Goal: Check status: Check status

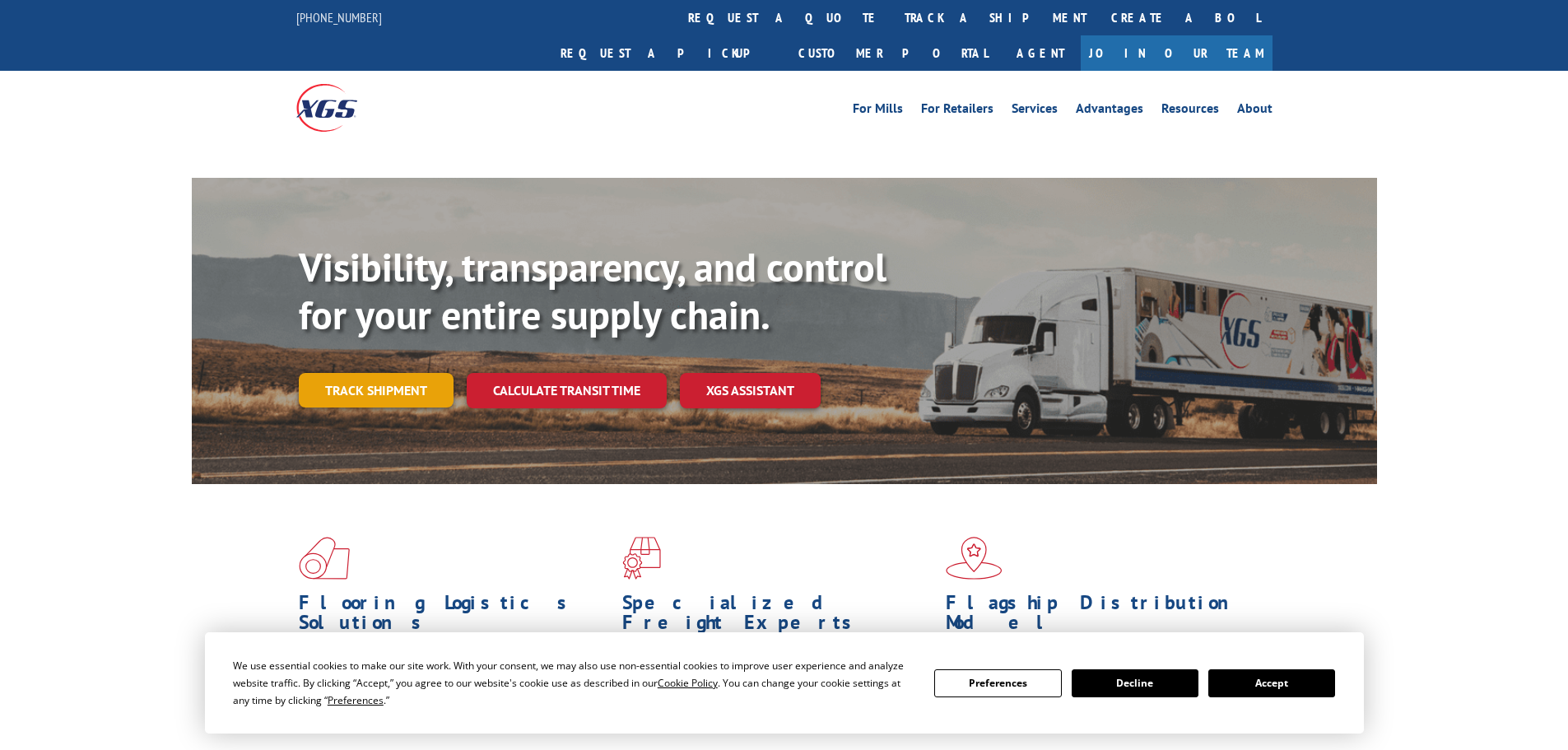
click at [384, 373] on link "Track shipment" at bounding box center [376, 390] width 155 height 35
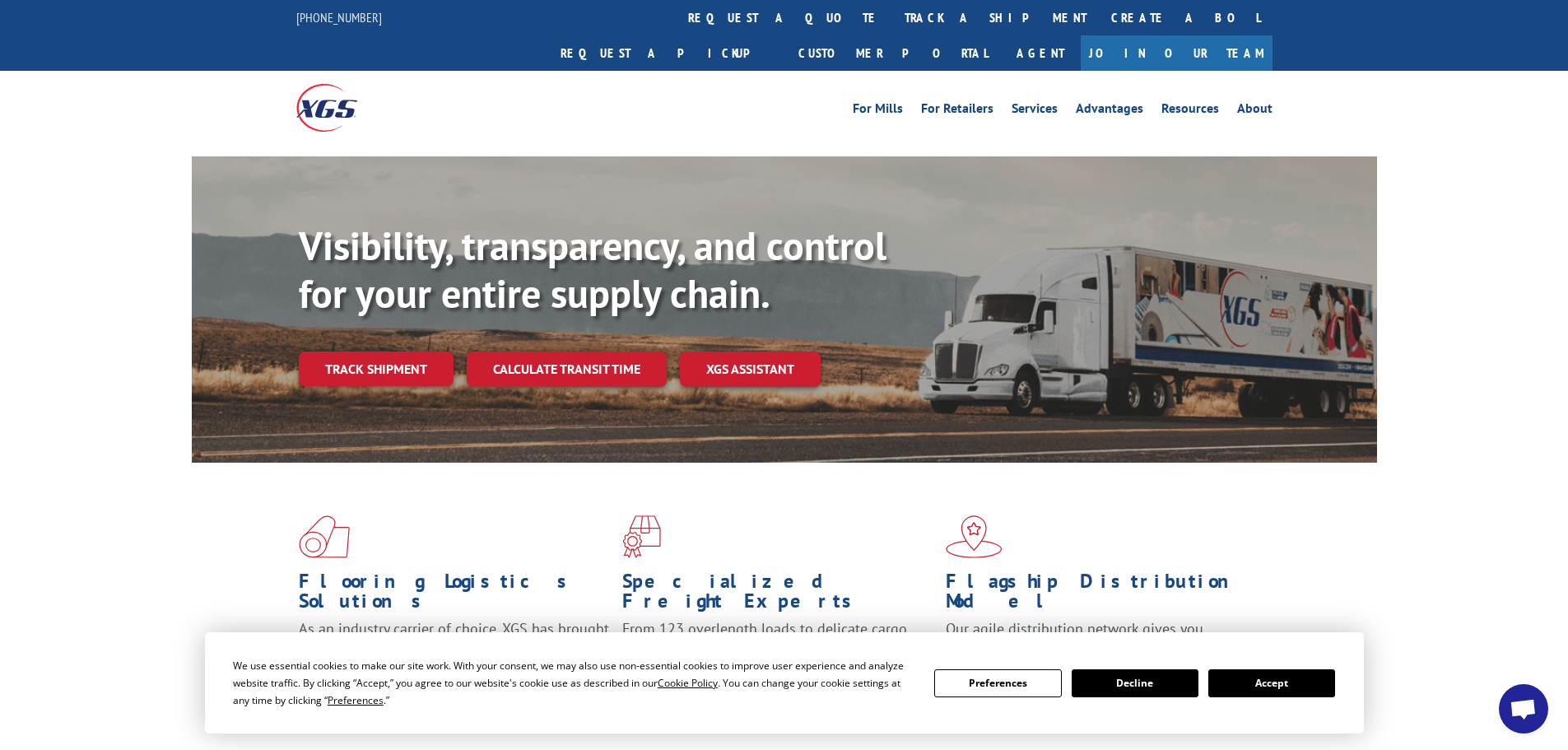
click at [1270, 686] on button "Accept" at bounding box center [1272, 683] width 126 height 28
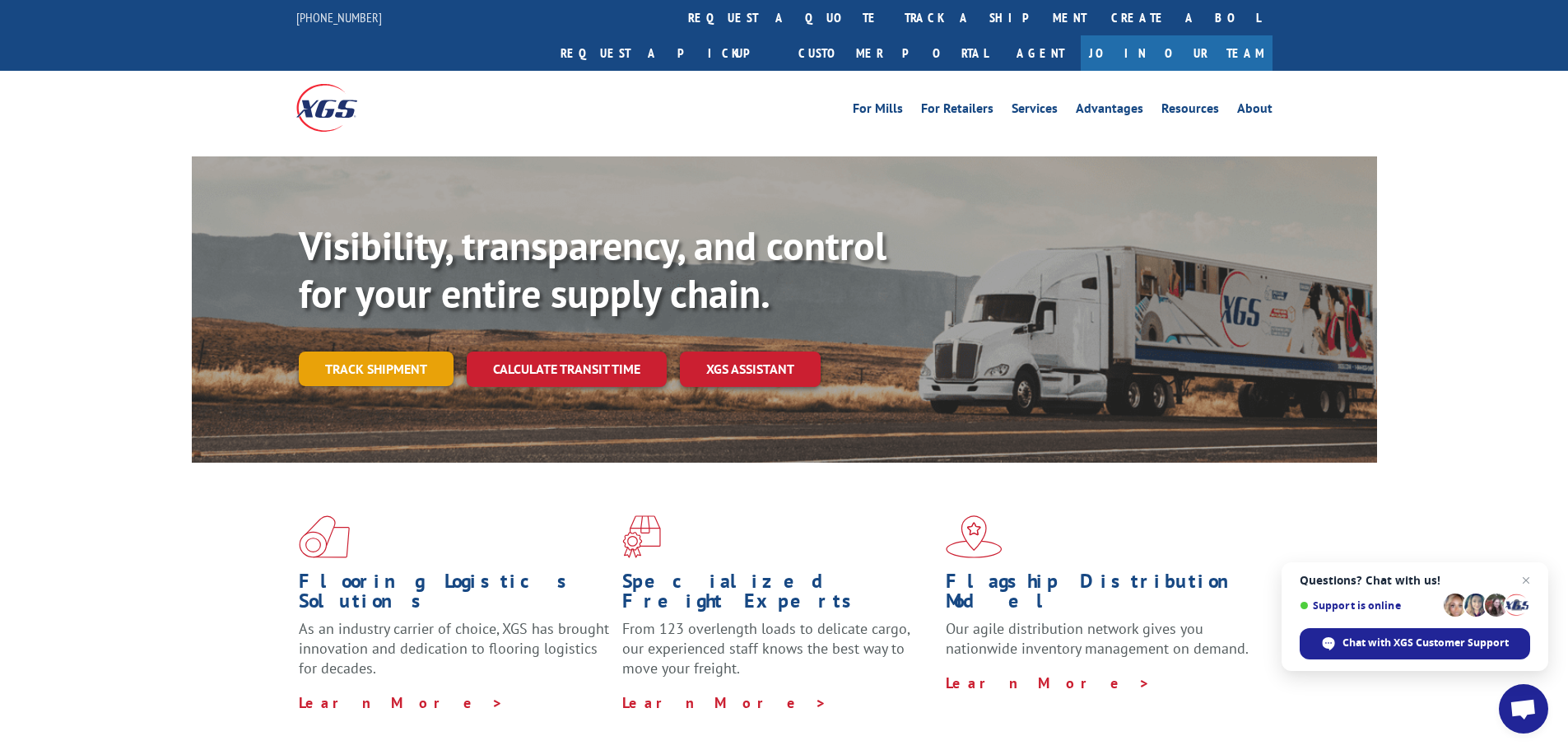
click at [381, 351] on link "Track shipment" at bounding box center [376, 368] width 155 height 35
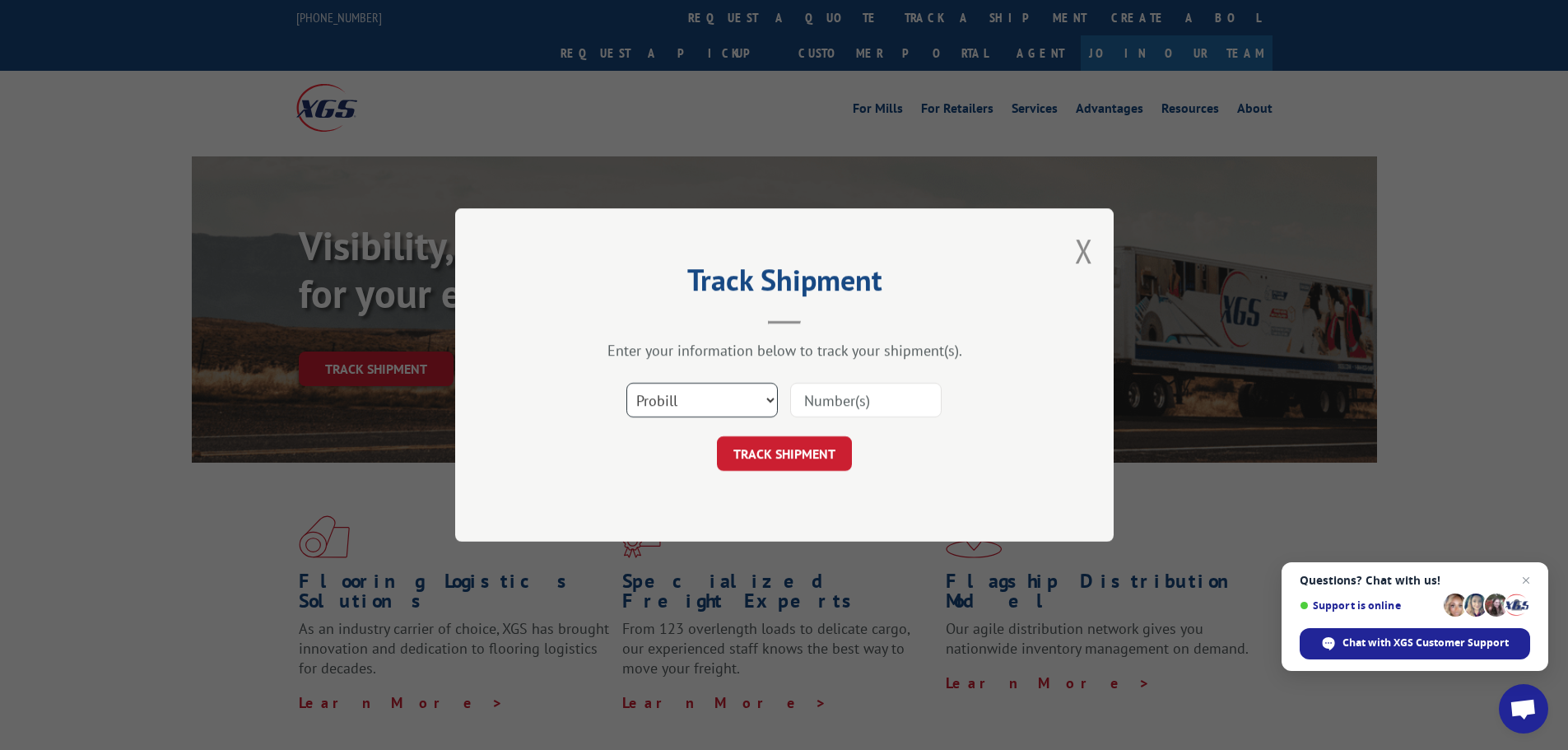
click at [764, 397] on select "Select category... Probill BOL PO" at bounding box center [702, 400] width 151 height 35
select select "bol"
click at [627, 383] on select "Select category... Probill BOL PO" at bounding box center [702, 400] width 151 height 35
click at [832, 394] on input at bounding box center [865, 400] width 151 height 35
paste input "6829041"
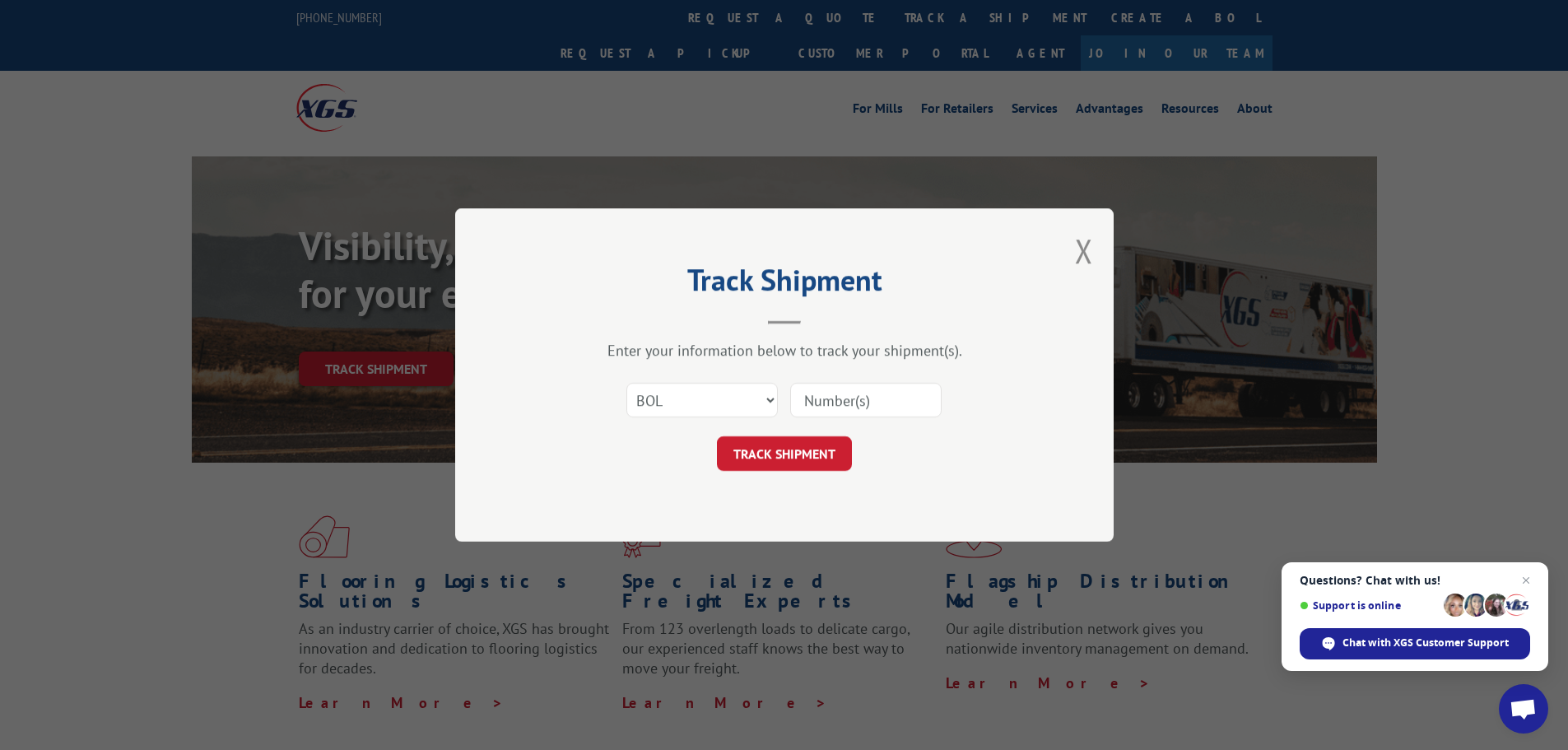
type input "6829041"
click button "TRACK SHIPMENT" at bounding box center [784, 453] width 135 height 35
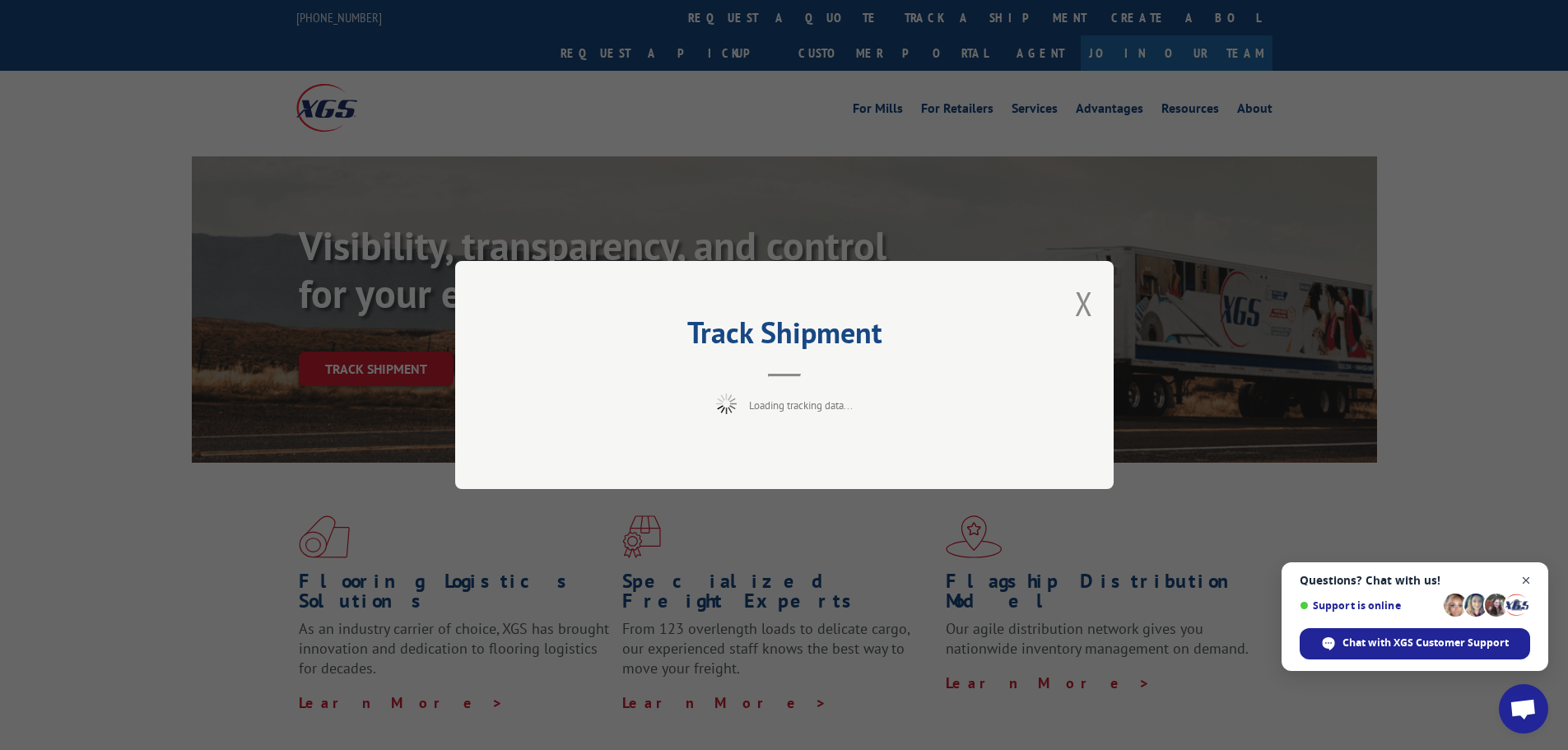
click at [1529, 579] on span "Close chat" at bounding box center [1527, 580] width 21 height 21
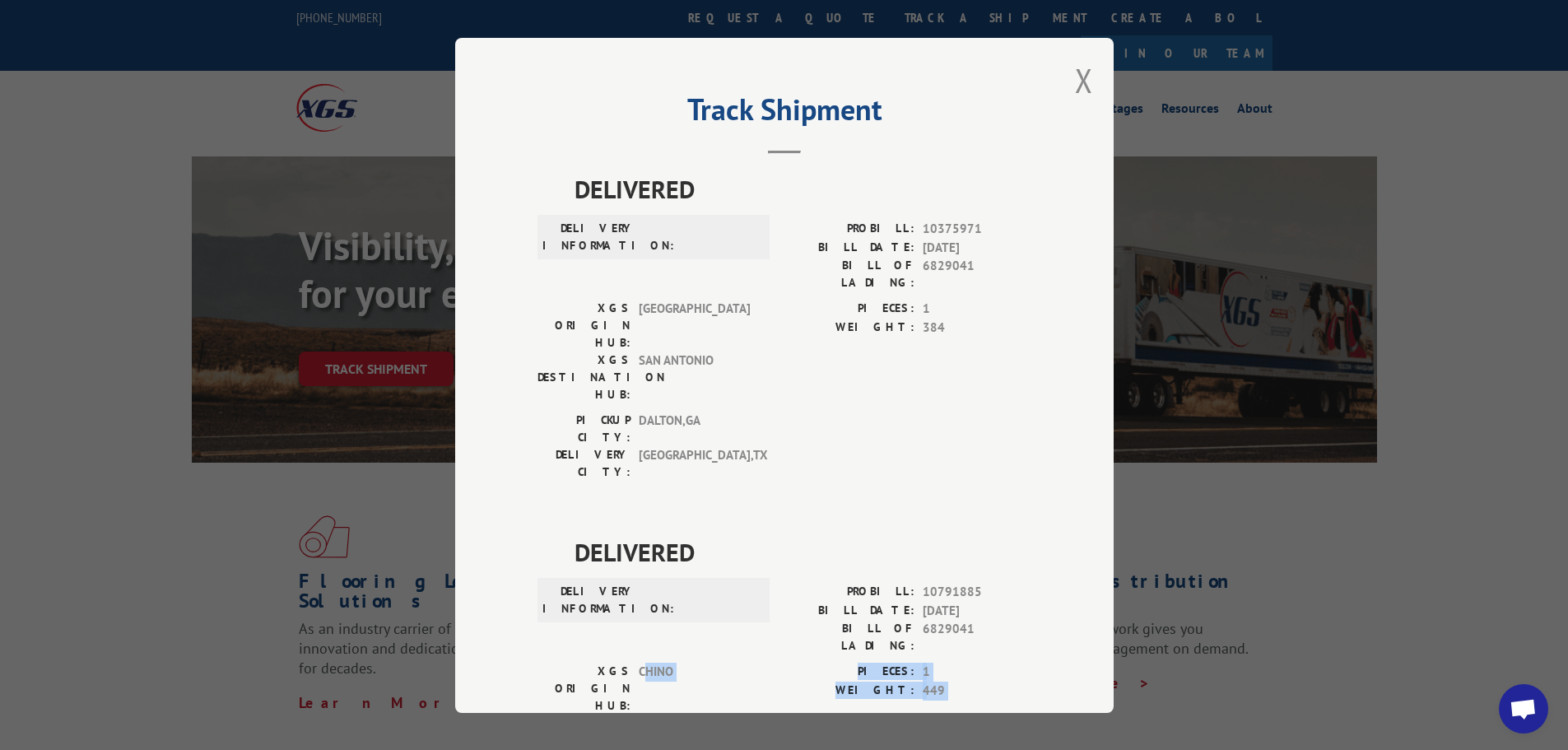
drag, startPoint x: 643, startPoint y: 553, endPoint x: 914, endPoint y: 533, distance: 271.7
click at [716, 638] on div "DELIVERED DELIVERY INFORMATION: PROBILL: 10791885 BILL DATE: [DATE] BILL OF LAD…" at bounding box center [784, 692] width 494 height 319
click at [926, 620] on span "6829041" at bounding box center [978, 637] width 109 height 35
click at [618, 577] on div "DELIVERY INFORMATION:" at bounding box center [653, 599] width 232 height 44
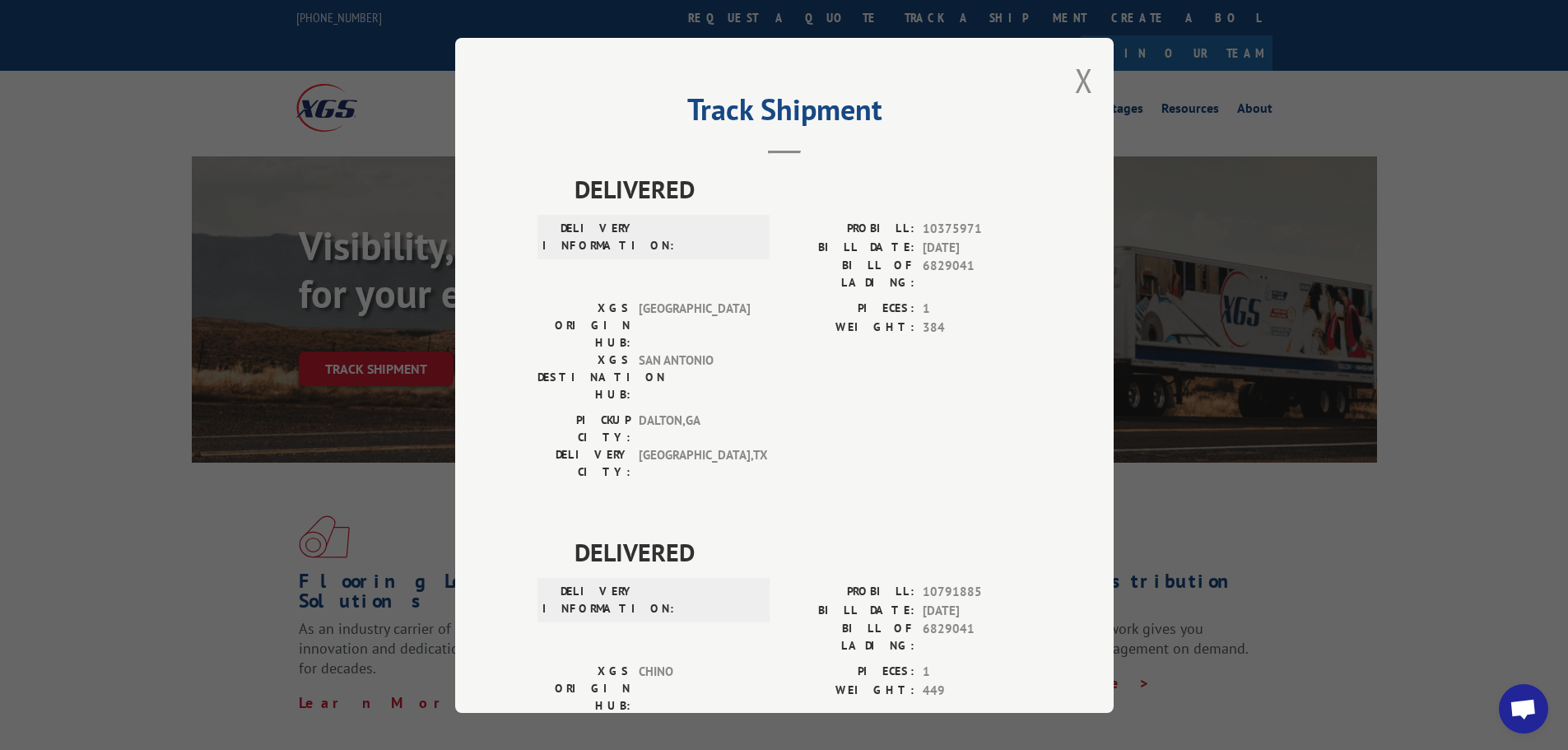
click at [626, 662] on div "XGS ORIGIN HUB: CHINO" at bounding box center [648, 688] width 222 height 52
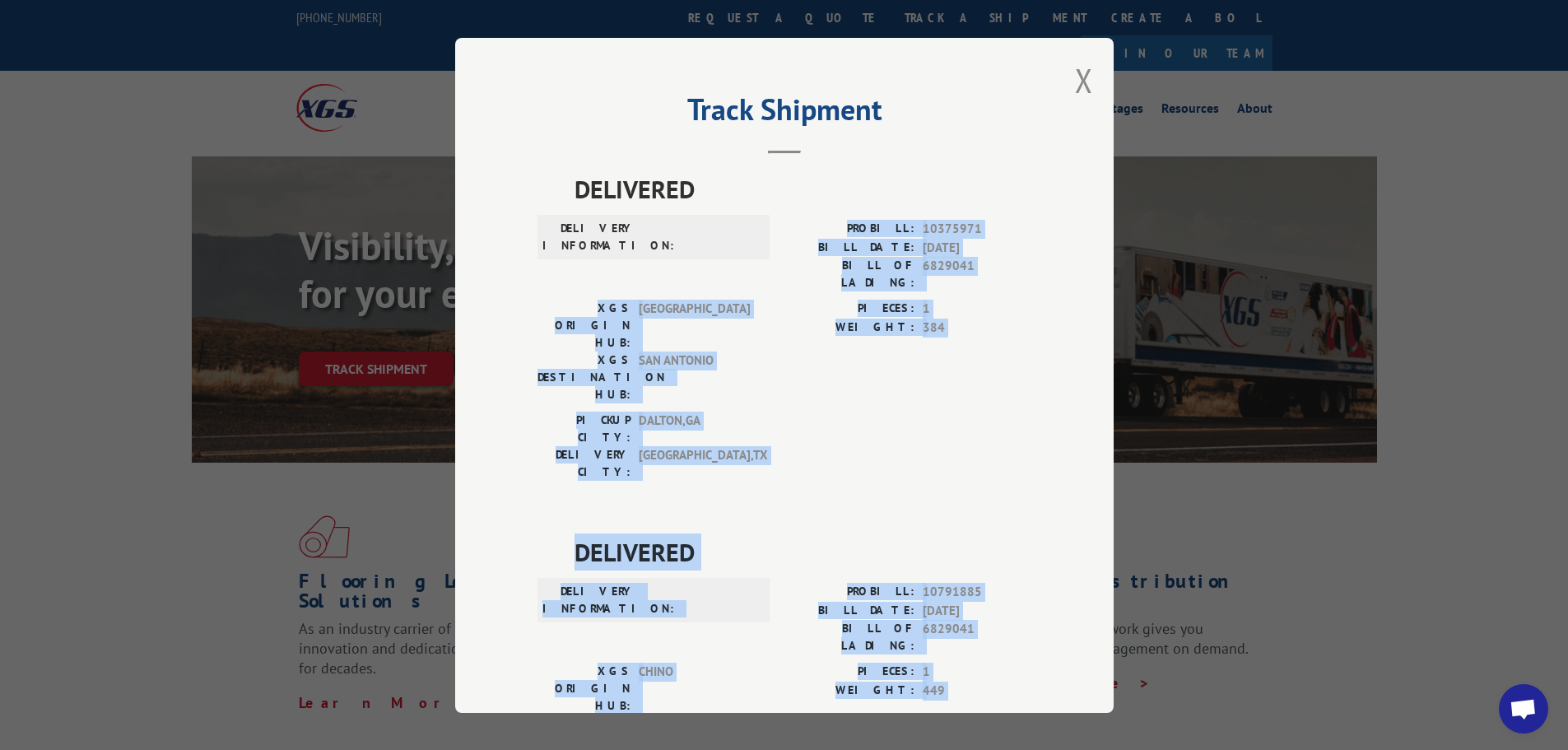
drag, startPoint x: 688, startPoint y: 338, endPoint x: 694, endPoint y: 272, distance: 66.3
click at [694, 272] on div "DELIVERED DELIVERY INFORMATION: PROBILL: 10375971 BILL DATE: [DATE] BILL OF LAD…" at bounding box center [784, 533] width 494 height 725
click at [667, 299] on span "[GEOGRAPHIC_DATA]" at bounding box center [694, 325] width 112 height 52
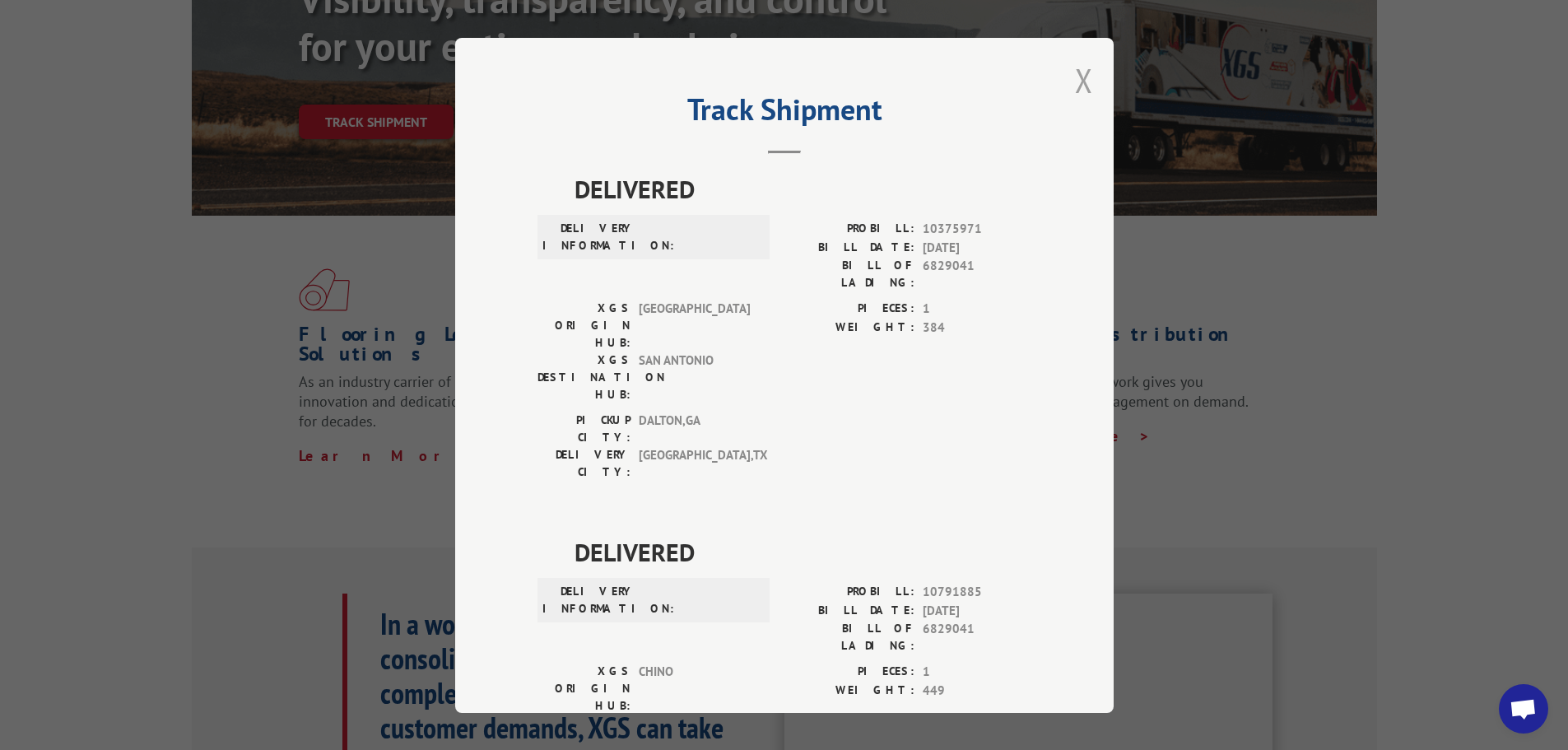
click at [1083, 86] on button "Close modal" at bounding box center [1084, 80] width 18 height 43
